Goal: Download file/media

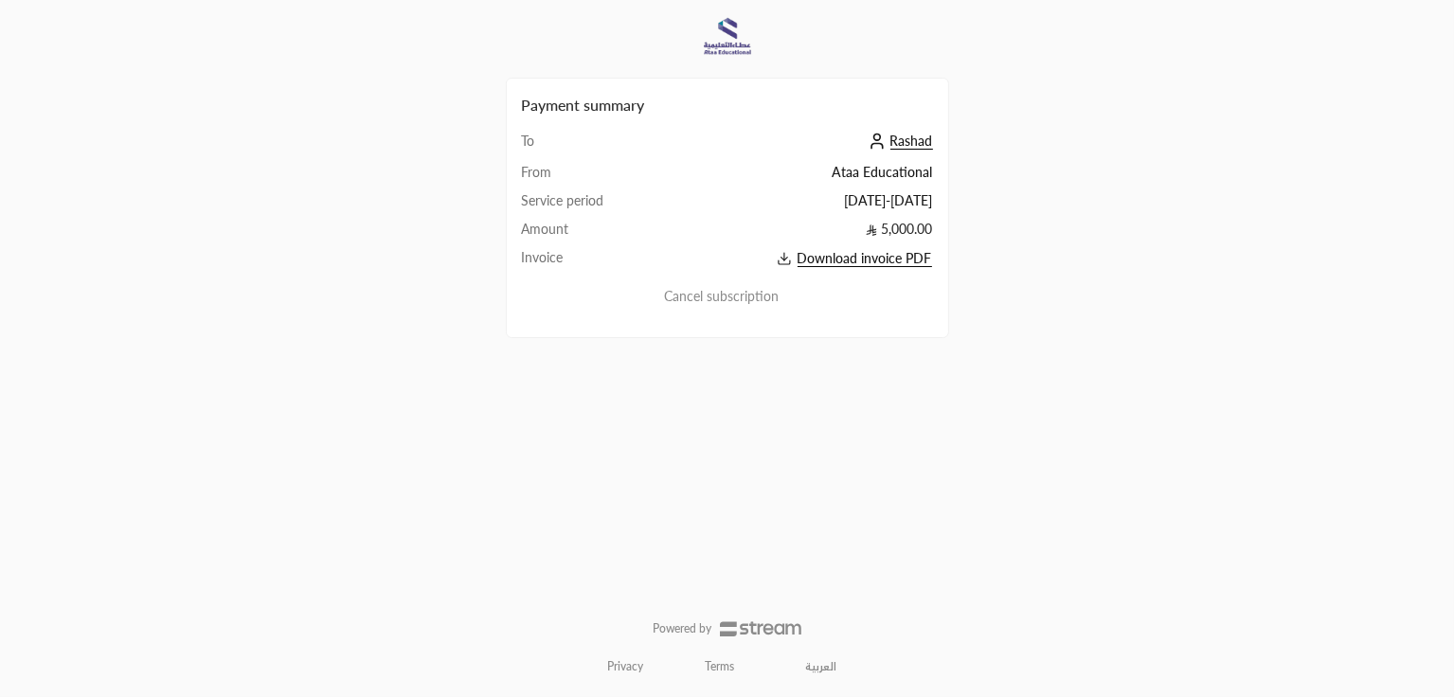
click at [890, 261] on span "Download invoice PDF" at bounding box center [864, 258] width 134 height 17
